Goal: Task Accomplishment & Management: Use online tool/utility

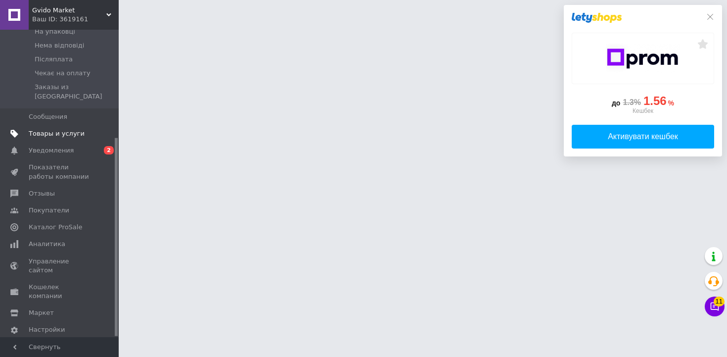
click at [88, 129] on span "Товары и услуги" at bounding box center [60, 133] width 63 height 9
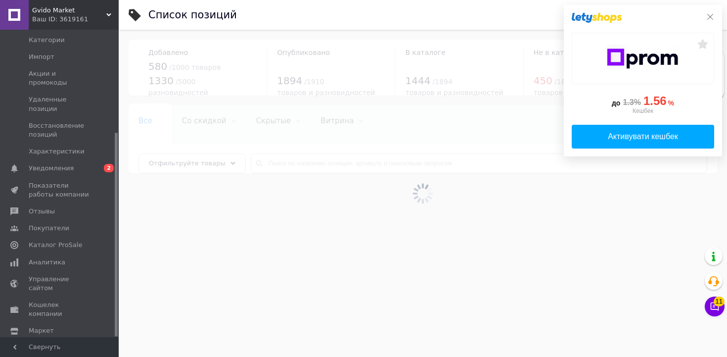
click at [710, 14] on icon at bounding box center [710, 17] width 8 height 8
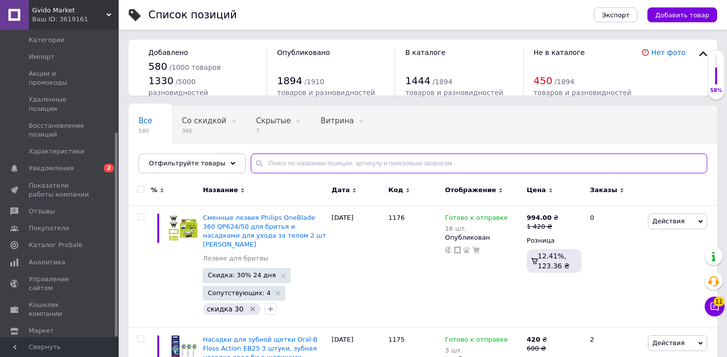
click at [345, 161] on input "text" at bounding box center [479, 163] width 456 height 20
paste input "1098"
type input "1098"
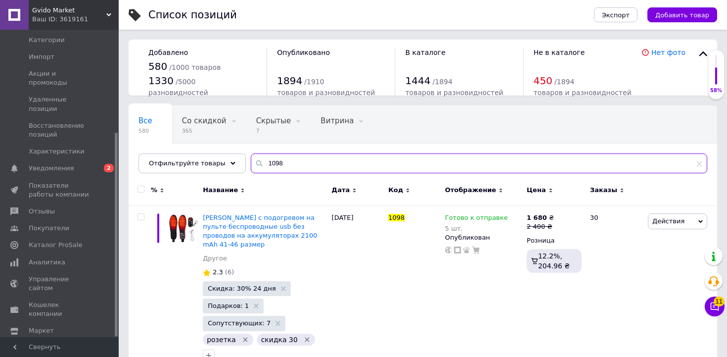
scroll to position [10, 0]
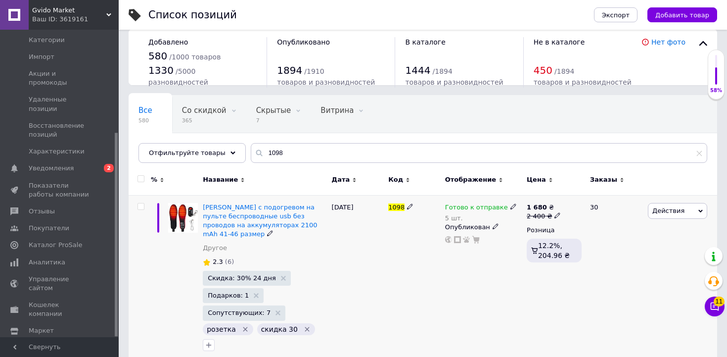
click at [557, 216] on icon at bounding box center [557, 215] width 6 height 6
click at [592, 202] on input "2400" at bounding box center [605, 200] width 75 height 20
type input "200"
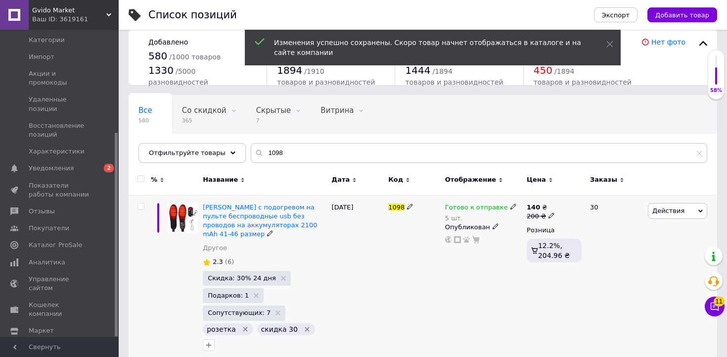
click at [550, 216] on use at bounding box center [550, 214] width 5 height 5
type input "2000"
click at [558, 216] on icon at bounding box center [557, 215] width 6 height 6
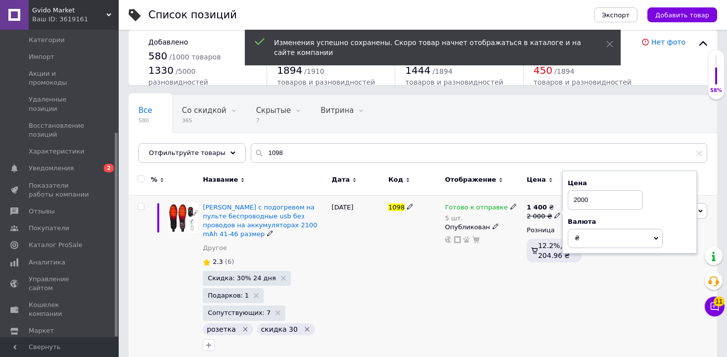
click at [584, 201] on input "2000" at bounding box center [605, 200] width 75 height 20
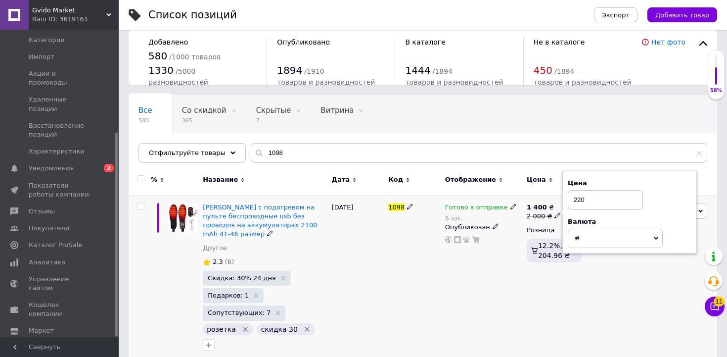
type input "2200"
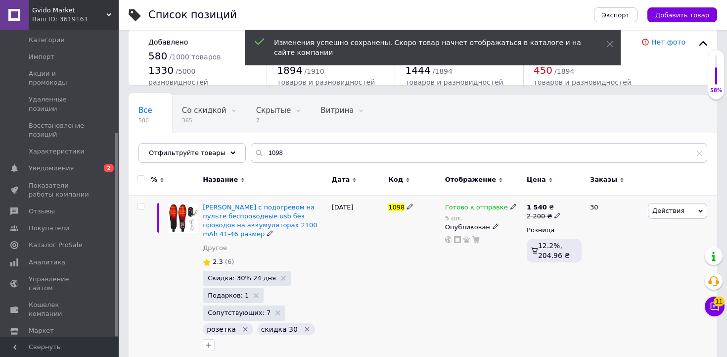
click at [558, 215] on span at bounding box center [557, 215] width 6 height 6
type input "2150"
click at [554, 213] on icon at bounding box center [557, 215] width 6 height 6
type input "2130"
click at [556, 216] on icon at bounding box center [557, 215] width 6 height 6
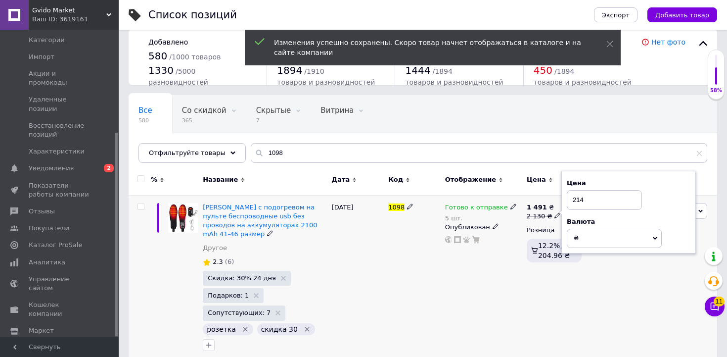
type input "2140"
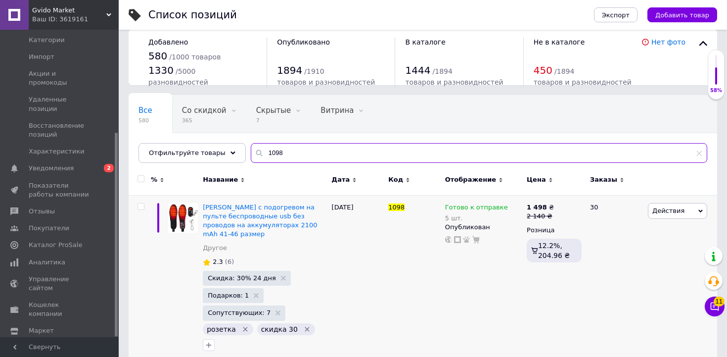
click at [323, 143] on input "1098" at bounding box center [479, 153] width 456 height 20
click at [322, 147] on input "1098" at bounding box center [479, 153] width 456 height 20
paste input "805"
type input "805"
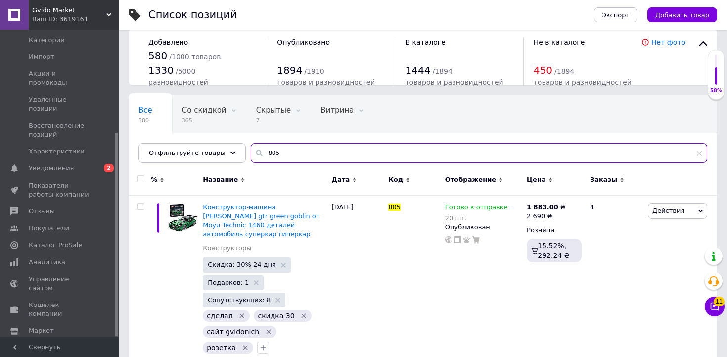
scroll to position [29, 0]
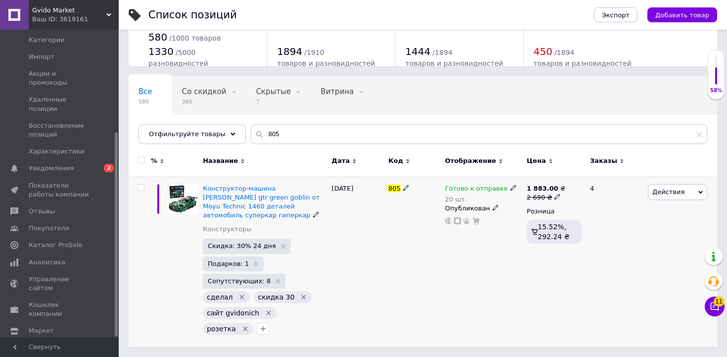
click at [554, 197] on icon at bounding box center [557, 196] width 6 height 6
click at [602, 180] on input "2690" at bounding box center [607, 181] width 75 height 20
type input "2500"
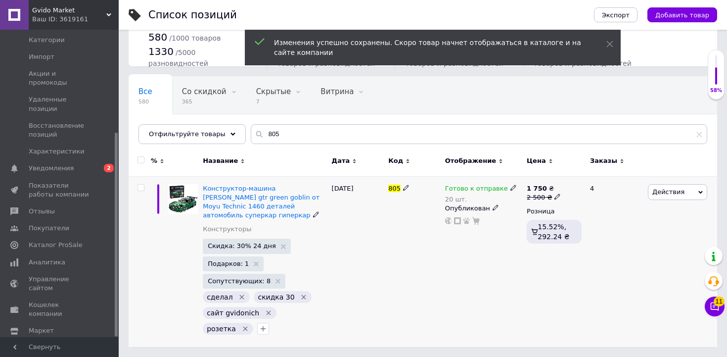
click at [555, 196] on icon at bounding box center [557, 196] width 6 height 6
click at [598, 176] on input "2500" at bounding box center [605, 181] width 75 height 20
type input "2400"
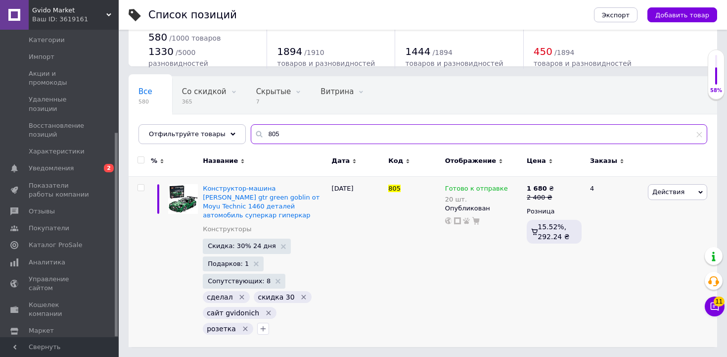
click at [324, 137] on input "805" at bounding box center [479, 134] width 456 height 20
paste input "6"
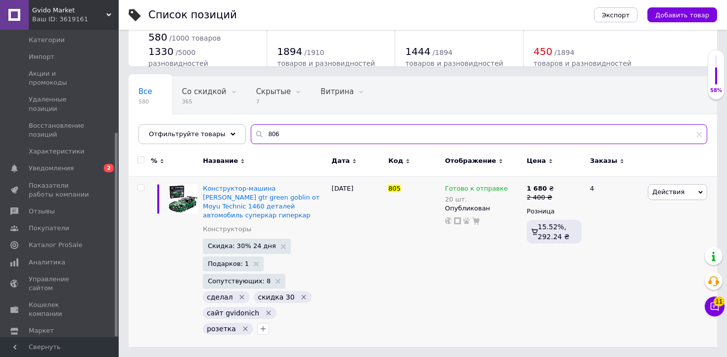
type input "806"
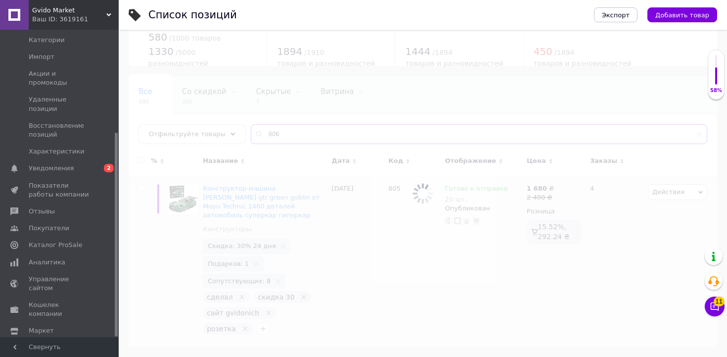
scroll to position [4, 0]
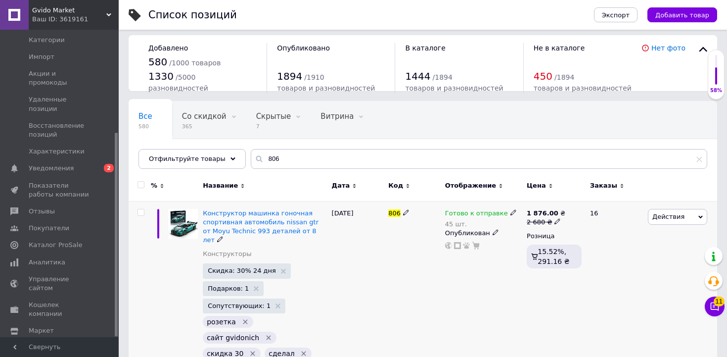
click at [556, 221] on icon at bounding box center [557, 221] width 6 height 6
click at [606, 205] on input "2680" at bounding box center [606, 206] width 75 height 20
type input "2600"
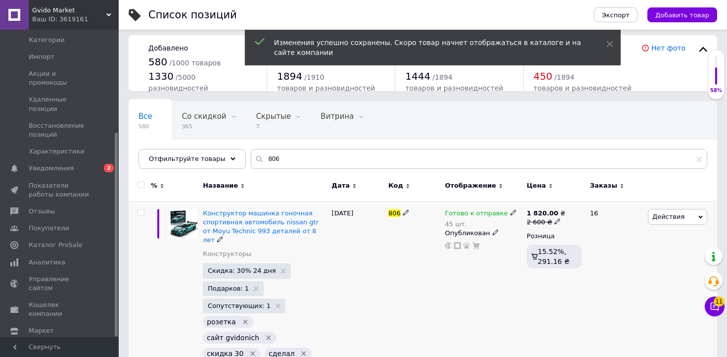
click at [555, 219] on icon at bounding box center [557, 221] width 6 height 6
click at [600, 198] on input "2600" at bounding box center [606, 206] width 75 height 20
click at [598, 203] on input "2600" at bounding box center [606, 206] width 75 height 20
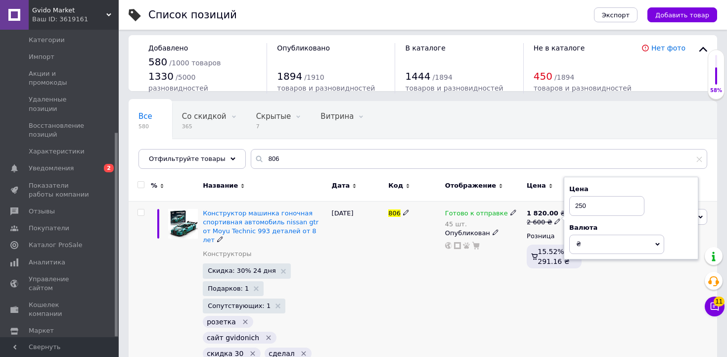
type input "2500"
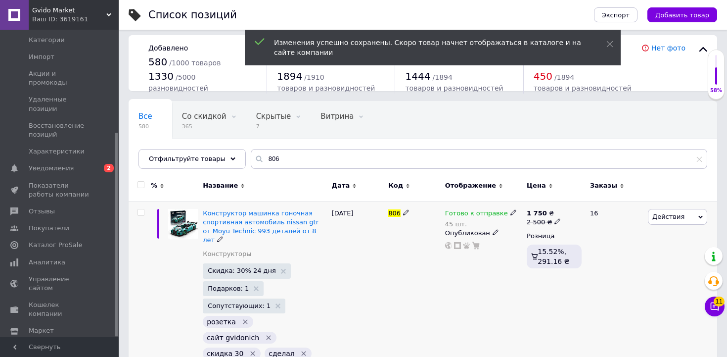
click at [556, 219] on use at bounding box center [556, 220] width 5 height 5
click at [603, 201] on input "2500" at bounding box center [605, 206] width 75 height 20
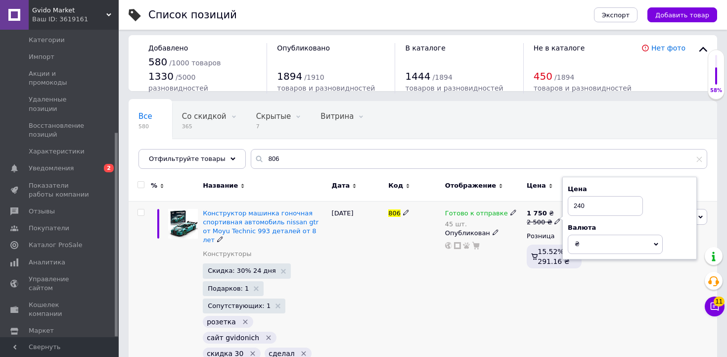
type input "2400"
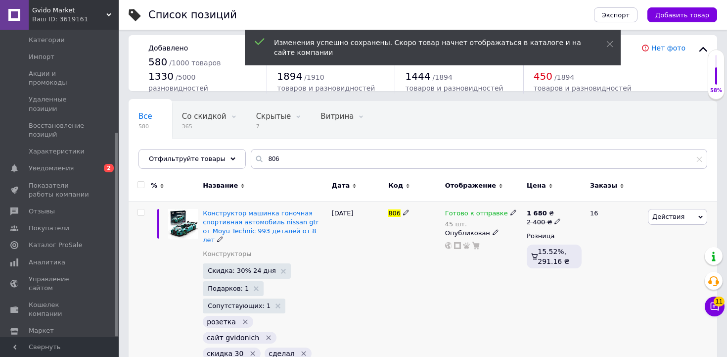
click at [557, 221] on use at bounding box center [556, 220] width 5 height 5
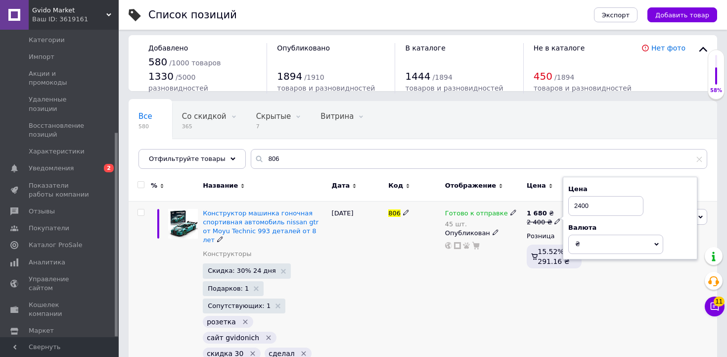
drag, startPoint x: 579, startPoint y: 205, endPoint x: 616, endPoint y: 205, distance: 37.1
click at [616, 205] on input "2400" at bounding box center [605, 206] width 75 height 20
type input "2450"
click at [556, 222] on icon at bounding box center [557, 221] width 6 height 6
type input "24"
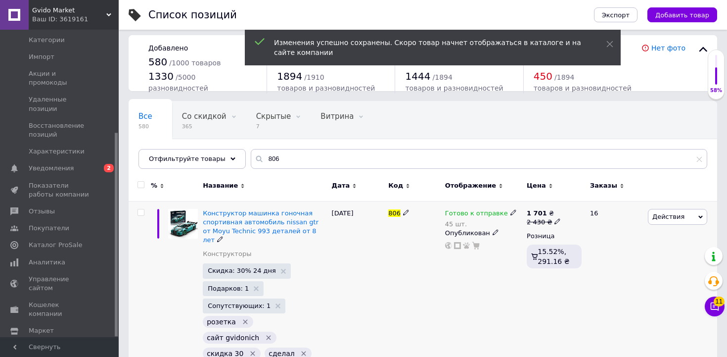
click at [554, 220] on icon at bounding box center [557, 221] width 6 height 6
type input "2420"
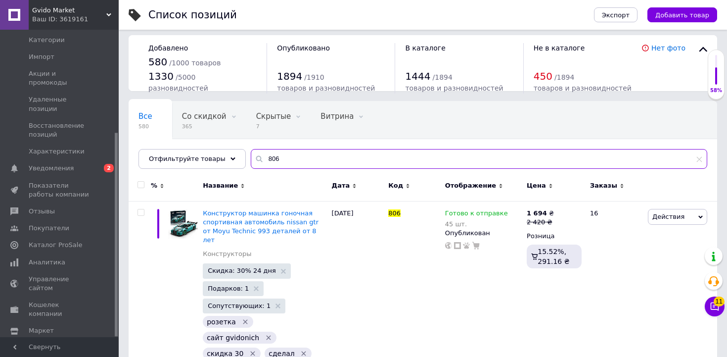
click at [298, 161] on input "806" at bounding box center [479, 159] width 456 height 20
paste input "1551466382"
type input "1551466382"
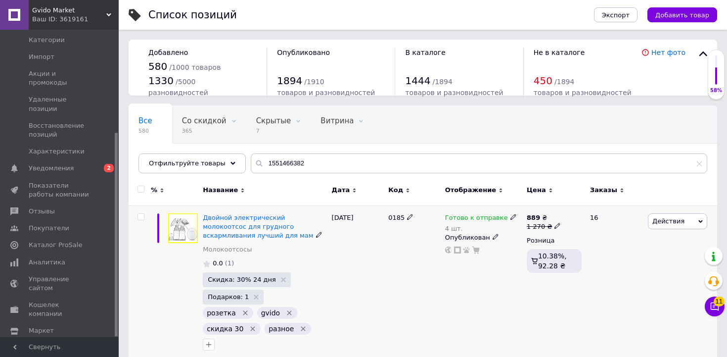
click at [554, 224] on use at bounding box center [556, 225] width 5 height 5
click at [593, 213] on input "1270" at bounding box center [603, 210] width 75 height 20
click at [578, 210] on input "1270" at bounding box center [603, 210] width 75 height 20
type input "1170"
click at [554, 225] on icon at bounding box center [557, 226] width 6 height 6
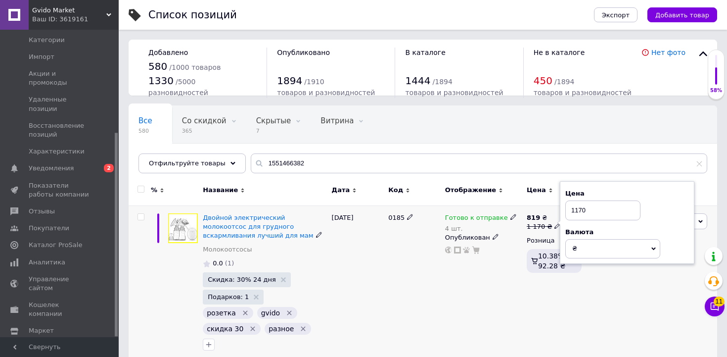
drag, startPoint x: 578, startPoint y: 211, endPoint x: 601, endPoint y: 211, distance: 22.7
click at [601, 211] on input "1170" at bounding box center [602, 210] width 75 height 20
type input "1100"
